Goal: Navigation & Orientation: Find specific page/section

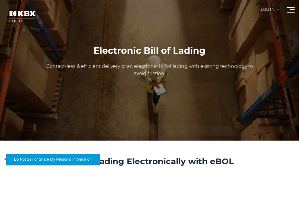
click at [290, 10] on span at bounding box center [292, 9] width 5 height 1
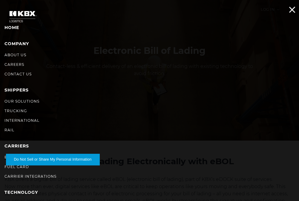
click at [292, 11] on div at bounding box center [291, 10] width 8 height 6
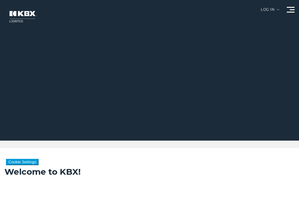
click at [289, 10] on div at bounding box center [291, 10] width 8 height 6
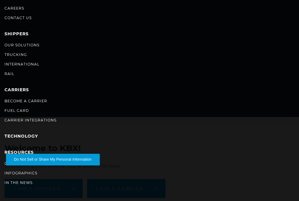
scroll to position [60, 0]
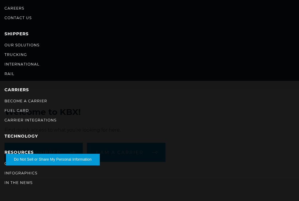
click at [141, 111] on li "Fuel Card" at bounding box center [149, 110] width 290 height 7
click at [10, 152] on link "RESOURCES" at bounding box center [18, 151] width 29 height 5
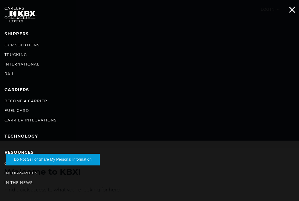
click at [292, 10] on span at bounding box center [292, 10] width 6 height 6
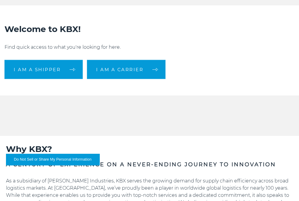
scroll to position [149, 0]
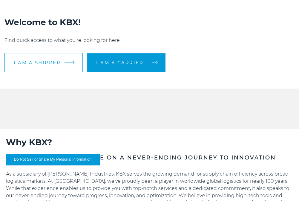
click at [65, 64] on link "I am a shipper" at bounding box center [43, 62] width 78 height 19
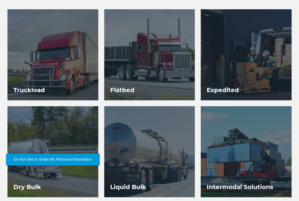
scroll to position [239, 0]
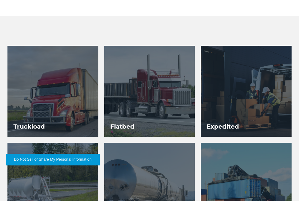
click at [35, 127] on h3 "Truckload" at bounding box center [28, 126] width 43 height 20
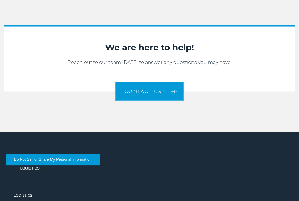
scroll to position [738, 0]
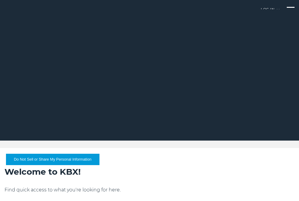
scroll to position [149, 0]
